Goal: Information Seeking & Learning: Learn about a topic

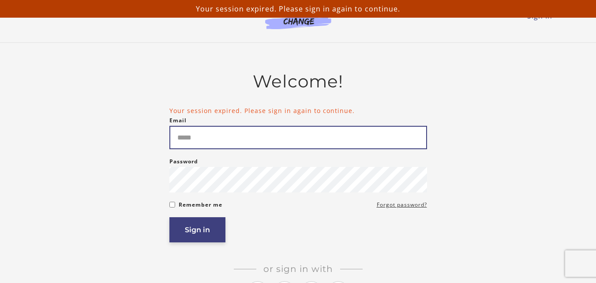
type input "**********"
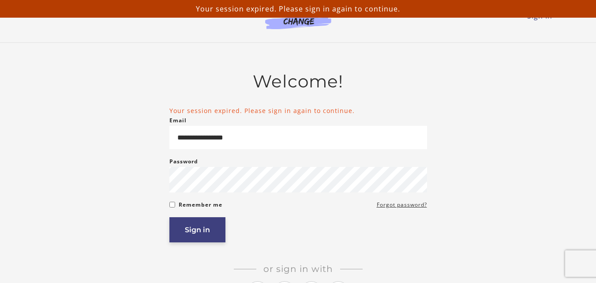
click at [198, 235] on button "Sign in" at bounding box center [197, 229] width 56 height 25
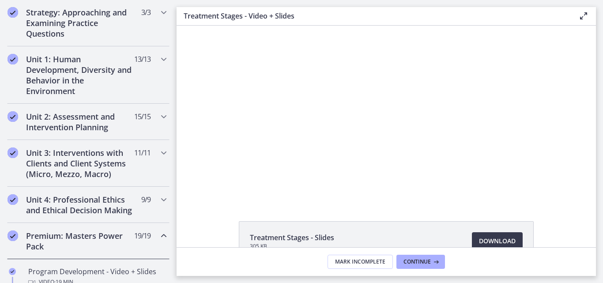
scroll to position [207, 0]
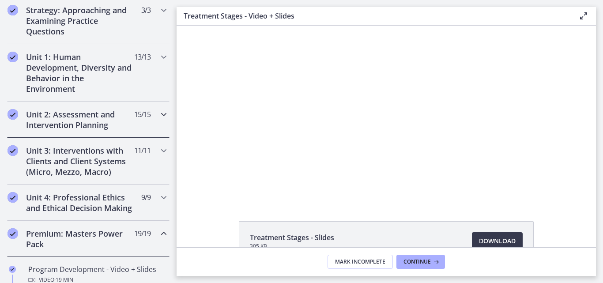
click at [69, 121] on h2 "Unit 2: Assessment and Intervention Planning" at bounding box center [80, 119] width 108 height 21
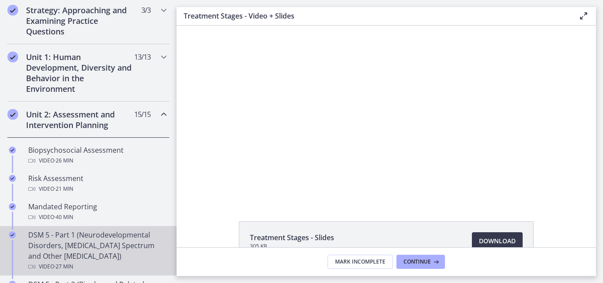
click at [77, 250] on div "DSM 5 - Part 1 (Neurodevelopmental Disorders, [MEDICAL_DATA] Spectrum and Other…" at bounding box center [97, 250] width 138 height 42
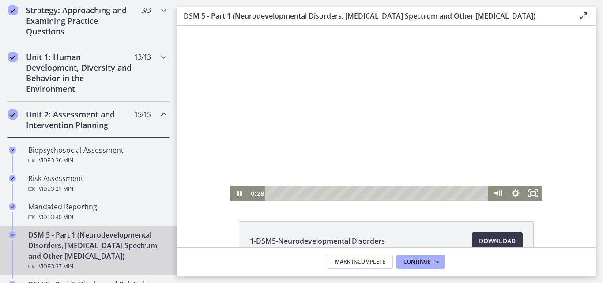
click at [384, 84] on div at bounding box center [386, 113] width 312 height 175
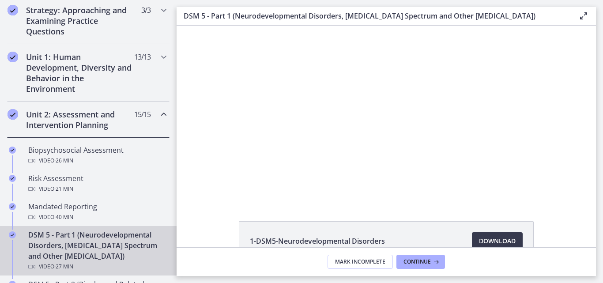
click at [384, 84] on div at bounding box center [386, 113] width 312 height 175
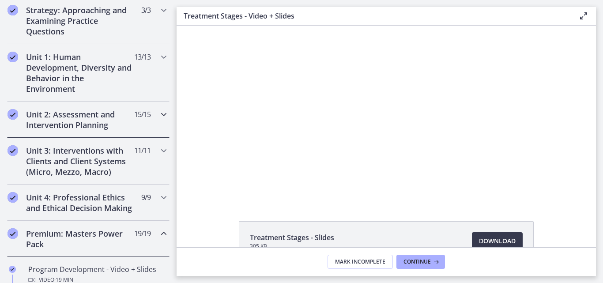
click at [108, 123] on h2 "Unit 2: Assessment and Intervention Planning" at bounding box center [80, 119] width 108 height 21
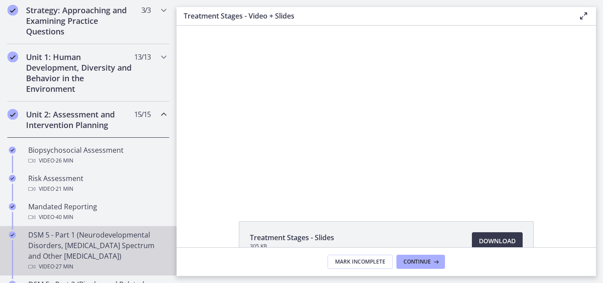
click at [96, 245] on div "DSM 5 - Part 1 (Neurodevelopmental Disorders, [MEDICAL_DATA] Spectrum and Other…" at bounding box center [97, 250] width 138 height 42
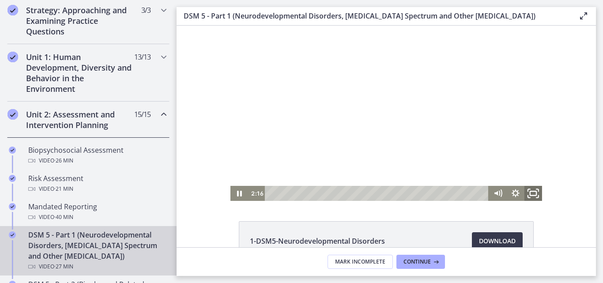
click at [529, 192] on icon "Fullscreen" at bounding box center [532, 193] width 21 height 18
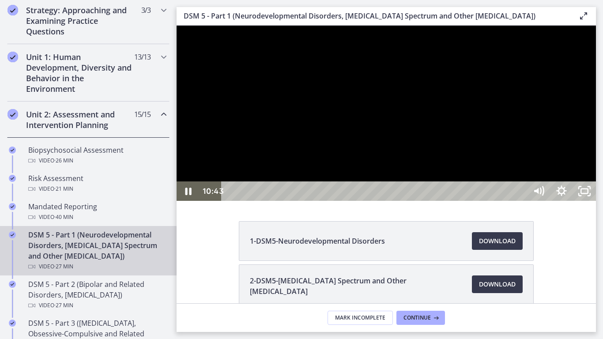
click at [596, 182] on div at bounding box center [385, 113] width 419 height 175
click at [442, 164] on div at bounding box center [385, 113] width 419 height 175
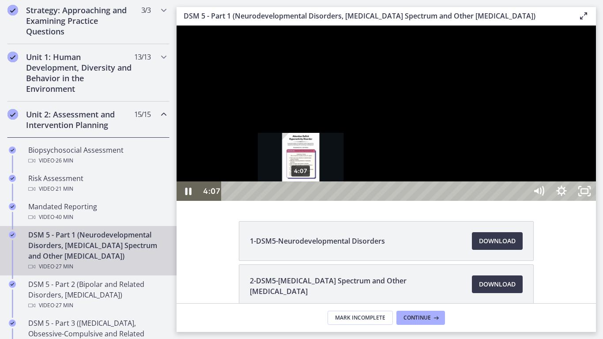
click at [301, 201] on div "4:07" at bounding box center [376, 190] width 292 height 19
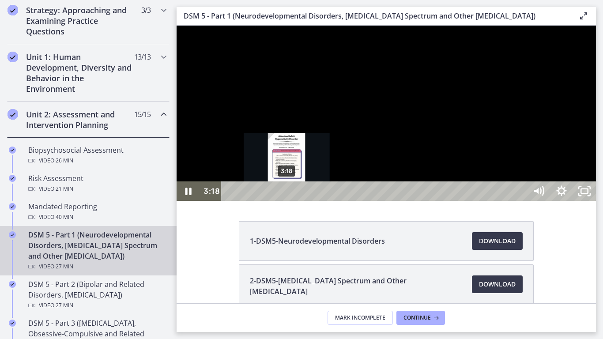
click at [287, 201] on div "3:18" at bounding box center [376, 190] width 292 height 19
click at [282, 201] on div "2:58" at bounding box center [376, 190] width 292 height 19
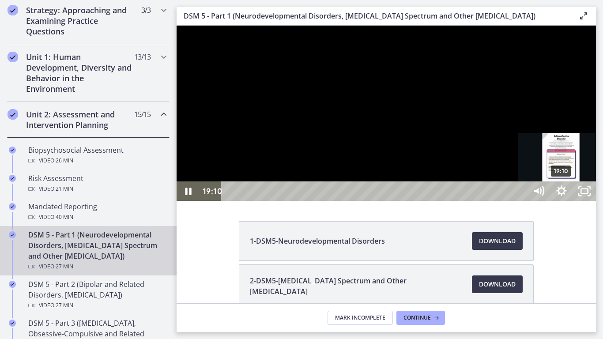
click at [522, 201] on div "19:10" at bounding box center [376, 190] width 292 height 19
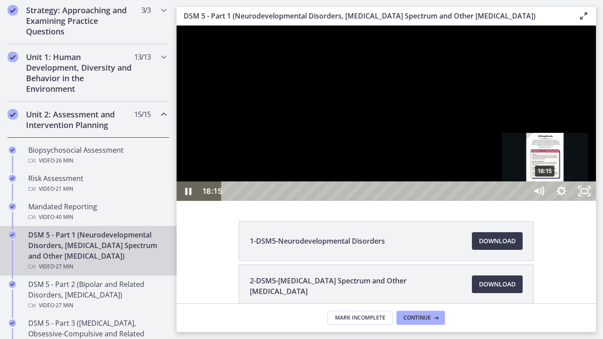
click at [522, 201] on div "18:15" at bounding box center [376, 190] width 292 height 19
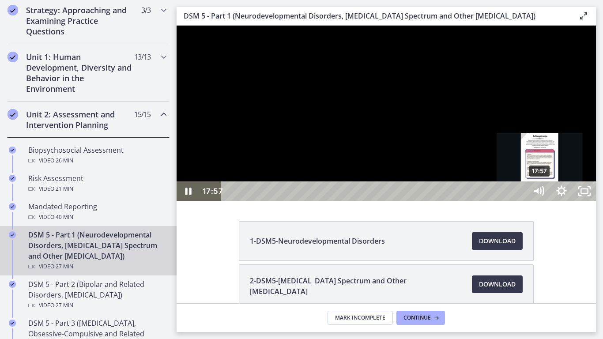
click at [522, 201] on div "17:57" at bounding box center [376, 190] width 292 height 19
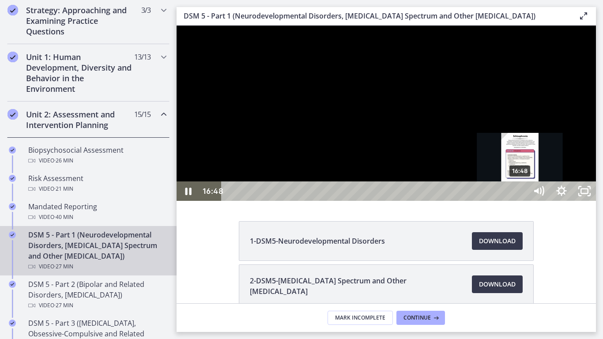
click at [521, 201] on div "16:48" at bounding box center [376, 190] width 292 height 19
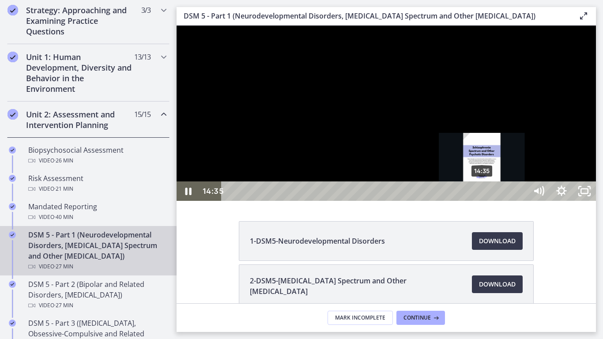
click at [482, 201] on div "14:35" at bounding box center [376, 190] width 292 height 19
click at [488, 201] on div "14:55" at bounding box center [376, 190] width 292 height 19
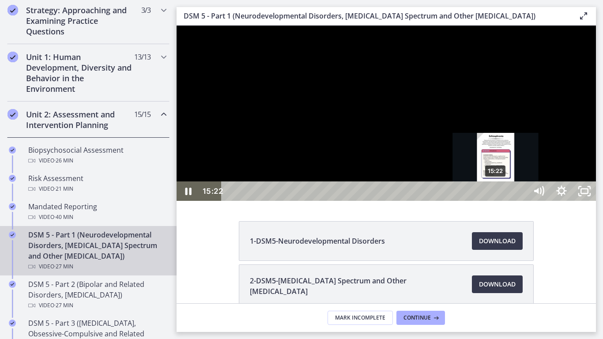
click at [496, 201] on div "15:22" at bounding box center [376, 190] width 292 height 19
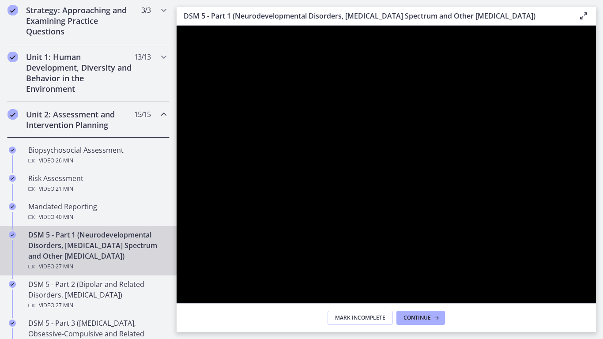
click at [564, 232] on div at bounding box center [385, 195] width 419 height 339
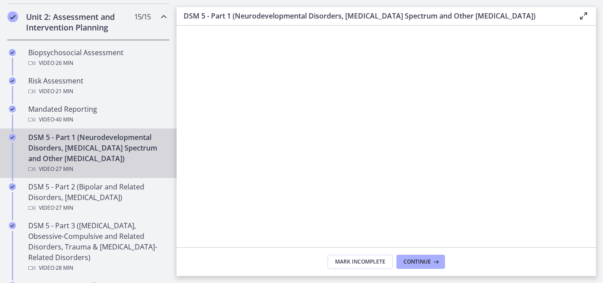
scroll to position [313, 0]
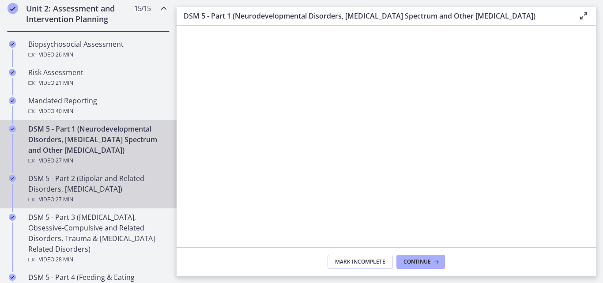
click at [95, 179] on div "DSM 5 - Part 2 (Bipolar and Related Disorders, [MEDICAL_DATA]) Video · 27 min" at bounding box center [97, 189] width 138 height 32
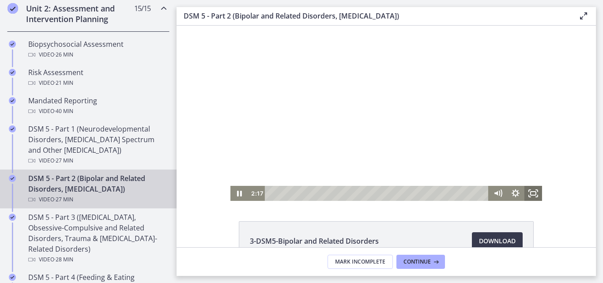
click at [532, 194] on icon "Fullscreen" at bounding box center [533, 193] width 18 height 15
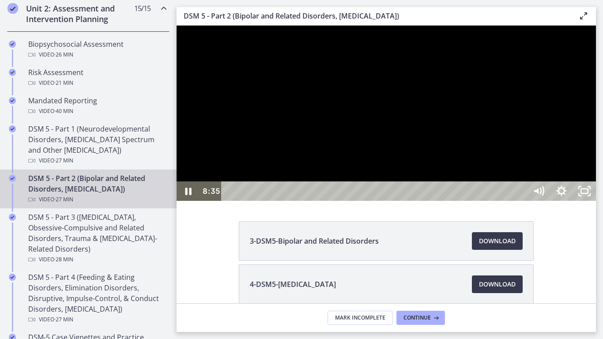
click at [500, 201] on div at bounding box center [385, 113] width 419 height 175
click at [176, 26] on button "Play Video: cmseb8ng0h0c72v8tff0.mp4" at bounding box center [176, 26] width 0 height 0
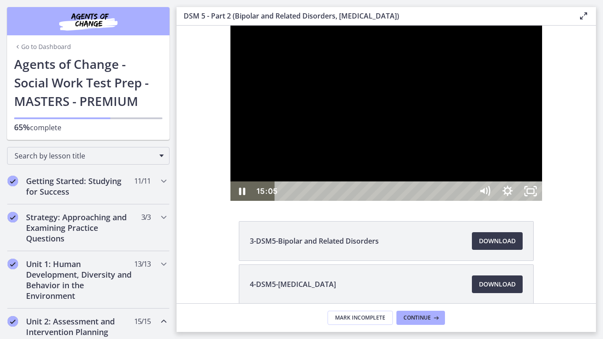
scroll to position [313, 0]
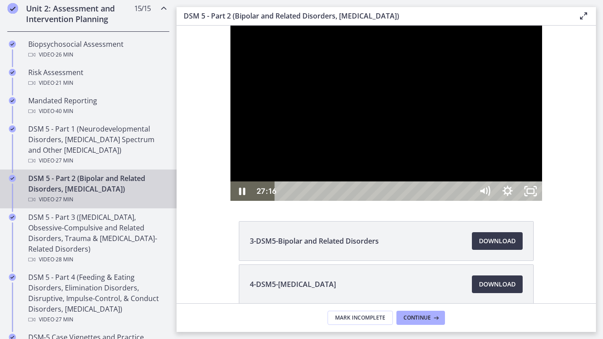
click at [542, 201] on div at bounding box center [386, 113] width 312 height 175
